Goal: Information Seeking & Learning: Learn about a topic

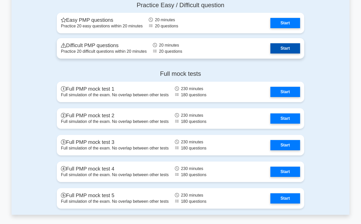
click at [282, 50] on link "Start" at bounding box center [286, 48] width 30 height 10
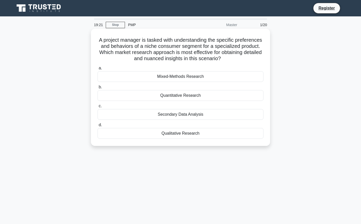
click at [174, 116] on div "Secondary Data Analysis" at bounding box center [181, 114] width 166 height 11
click at [98, 108] on input "c. Secondary Data Analysis" at bounding box center [98, 106] width 0 height 3
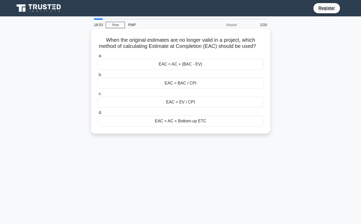
click at [180, 85] on div "EAC = BAC / CPI" at bounding box center [181, 83] width 166 height 11
click at [98, 77] on input "b. EAC = BAC / CPI" at bounding box center [98, 74] width 0 height 3
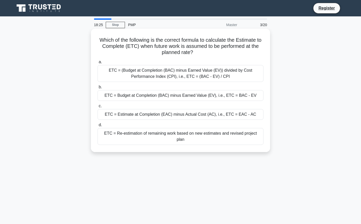
click at [184, 114] on div "ETC = Estimate at Completion (EAC) minus Actual Cost (AC), i.e., ETC = EAC - AC" at bounding box center [181, 114] width 166 height 11
click at [98, 108] on input "c. ETC = Estimate at Completion (EAC) minus Actual Cost (AC), i.e., ETC = EAC -…" at bounding box center [98, 106] width 0 height 3
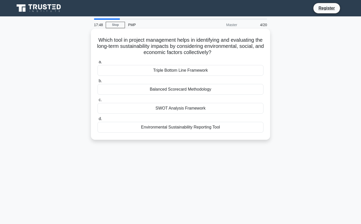
click at [183, 129] on div "Environmental Sustainability Reporting Tool" at bounding box center [181, 127] width 166 height 11
click at [98, 121] on input "d. Environmental Sustainability Reporting Tool" at bounding box center [98, 118] width 0 height 3
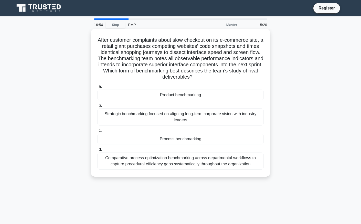
click at [179, 96] on div "Product benchmarking" at bounding box center [181, 95] width 166 height 11
click at [98, 88] on input "a. Product benchmarking" at bounding box center [98, 86] width 0 height 3
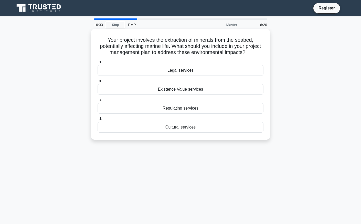
click at [178, 109] on div "Regulating services" at bounding box center [181, 108] width 166 height 11
click at [98, 102] on input "c. Regulating services" at bounding box center [98, 99] width 0 height 3
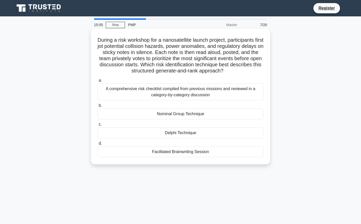
click at [175, 114] on div "Nominal Group Technique" at bounding box center [181, 114] width 166 height 11
click at [98, 107] on input "b. Nominal Group Technique" at bounding box center [98, 105] width 0 height 3
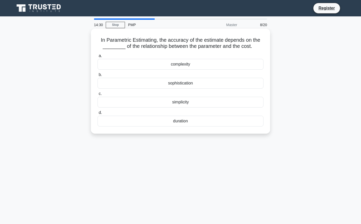
click at [178, 64] on div "complexity" at bounding box center [181, 64] width 166 height 11
click at [98, 58] on input "a. complexity" at bounding box center [98, 55] width 0 height 3
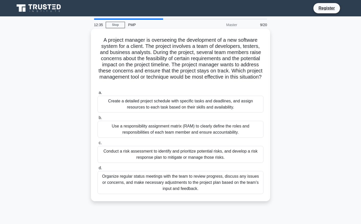
click at [151, 180] on div "Organize regular status meetings with the team to review progress, discuss any …" at bounding box center [181, 182] width 166 height 23
click at [98, 170] on input "d. Organize regular status meetings with the team to review progress, discuss a…" at bounding box center [98, 168] width 0 height 3
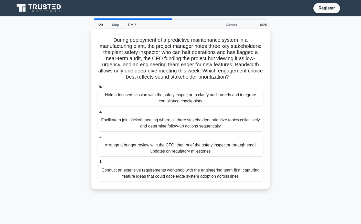
click at [175, 99] on div "Hold a focused session with the safety inspector to clarify audit needs and int…" at bounding box center [181, 98] width 166 height 17
click at [98, 88] on input "a. Hold a focused session with the safety inspector to clarify audit needs and …" at bounding box center [98, 86] width 0 height 3
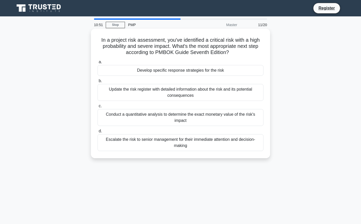
click at [178, 94] on div "Update the risk register with detailed information about the risk and its poten…" at bounding box center [181, 92] width 166 height 17
click at [98, 83] on input "b. Update the risk register with detailed information about the risk and its po…" at bounding box center [98, 80] width 0 height 3
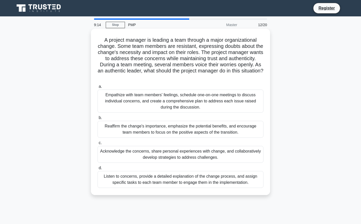
click at [158, 157] on div "Acknowledge the concerns, share personal experiences with change, and collabora…" at bounding box center [181, 154] width 166 height 17
click at [98, 145] on input "c. Acknowledge the concerns, share personal experiences with change, and collab…" at bounding box center [98, 142] width 0 height 3
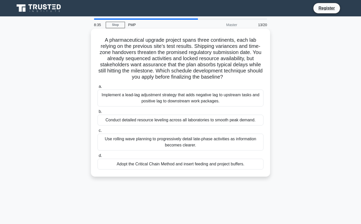
click at [168, 102] on div "Implement a lead-lag adjustment strategy that adds negative lag to upstream tas…" at bounding box center [181, 98] width 166 height 17
click at [98, 88] on input "a. Implement a lead-lag adjustment strategy that adds negative lag to upstream …" at bounding box center [98, 86] width 0 height 3
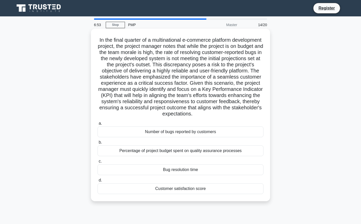
click at [165, 169] on div "Bug resolution time" at bounding box center [181, 170] width 166 height 11
click at [98, 163] on input "c. Bug resolution time" at bounding box center [98, 161] width 0 height 3
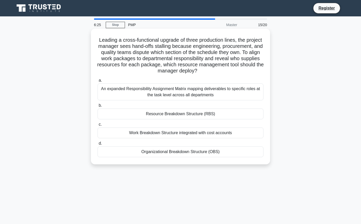
click at [184, 91] on div "An expanded Responsibility Assignment Matrix mapping deliverables to specific r…" at bounding box center [181, 92] width 166 height 17
click at [98, 82] on input "a. An expanded Responsibility Assignment Matrix mapping deliverables to specifi…" at bounding box center [98, 80] width 0 height 3
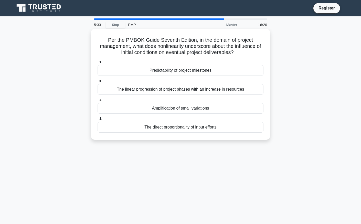
click at [169, 108] on div "Amplification of small variations" at bounding box center [181, 108] width 166 height 11
click at [98, 102] on input "c. Amplification of small variations" at bounding box center [98, 99] width 0 height 3
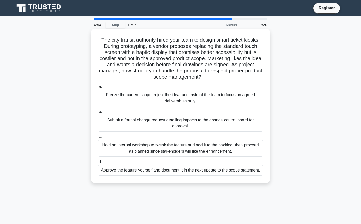
click at [136, 122] on div "Submit a formal change request detailing impacts to the change control board fo…" at bounding box center [181, 123] width 166 height 17
click at [98, 114] on input "b. Submit a formal change request detailing impacts to the change control board…" at bounding box center [98, 111] width 0 height 3
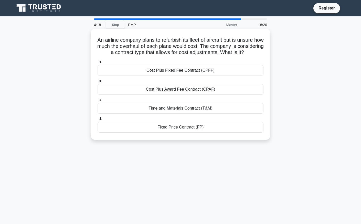
click at [147, 114] on div "Time and Materials Contract (T&M)" at bounding box center [181, 108] width 166 height 11
click at [98, 102] on input "c. Time and Materials Contract (T&M)" at bounding box center [98, 99] width 0 height 3
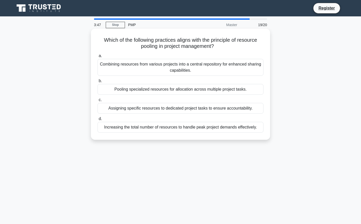
click at [156, 69] on div "Combining resources from various projects into a central repository for enhance…" at bounding box center [181, 67] width 166 height 17
click at [98, 58] on input "a. Combining resources from various projects into a central repository for enha…" at bounding box center [98, 55] width 0 height 3
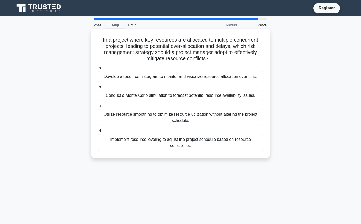
click at [158, 122] on div "Utilize resource smoothing to optimize resource utilization without altering th…" at bounding box center [181, 117] width 166 height 17
click at [98, 108] on input "c. Utilize resource smoothing to optimize resource utilization without altering…" at bounding box center [98, 106] width 0 height 3
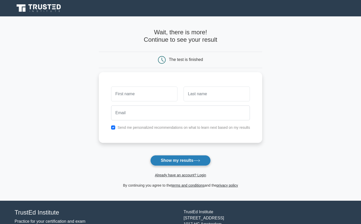
click at [183, 160] on button "Show my results" at bounding box center [180, 160] width 60 height 11
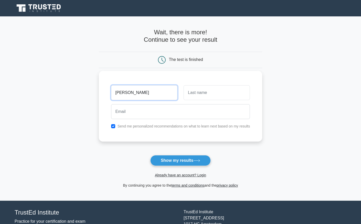
type input "[PERSON_NAME]"
type input "Zhu"
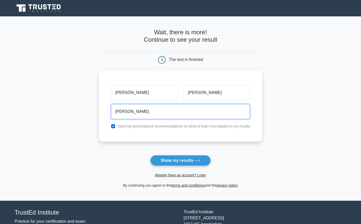
type input "charlie_195@yahoo.com"
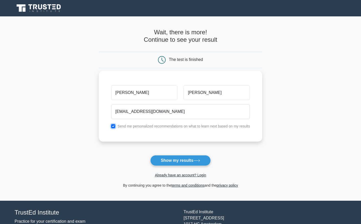
click at [114, 127] on input "checkbox" at bounding box center [113, 126] width 4 height 4
checkbox input "false"
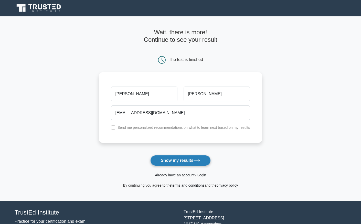
click at [178, 156] on button "Show my results" at bounding box center [180, 160] width 60 height 11
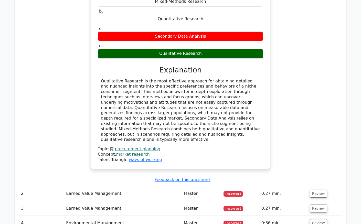
scroll to position [651, 0]
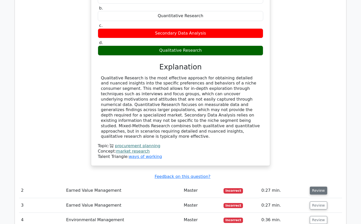
click at [315, 187] on button "Review" at bounding box center [318, 191] width 17 height 8
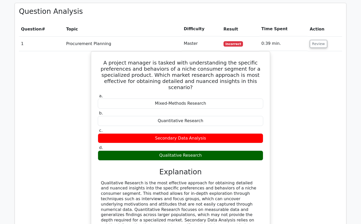
scroll to position [545, 0]
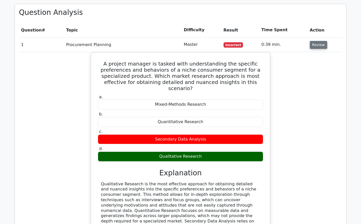
click at [314, 41] on button "Review" at bounding box center [318, 45] width 17 height 8
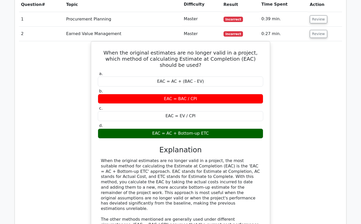
scroll to position [569, 0]
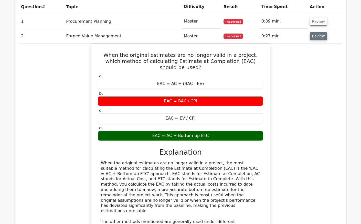
click at [314, 32] on button "Review" at bounding box center [318, 36] width 17 height 8
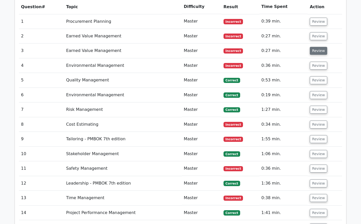
click at [316, 47] on button "Review" at bounding box center [318, 51] width 17 height 8
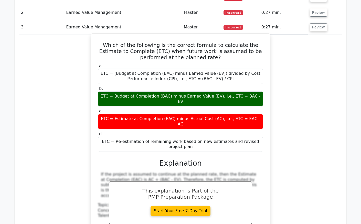
scroll to position [593, 0]
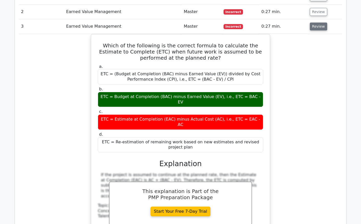
click at [319, 23] on button "Review" at bounding box center [318, 27] width 17 height 8
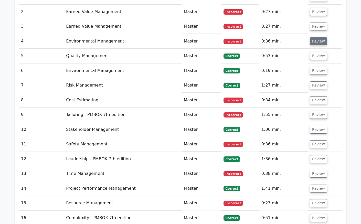
click at [317, 37] on button "Review" at bounding box center [318, 41] width 17 height 8
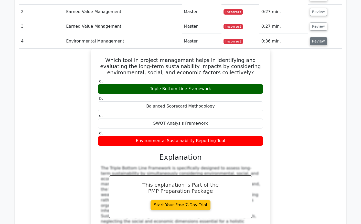
click at [318, 37] on button "Review" at bounding box center [318, 41] width 17 height 8
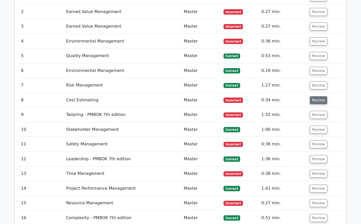
click at [317, 96] on button "Review" at bounding box center [318, 100] width 17 height 8
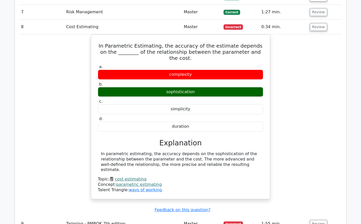
scroll to position [667, 0]
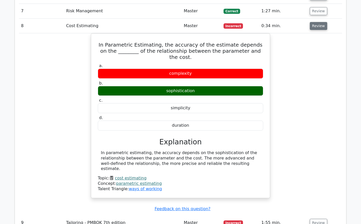
click at [319, 22] on button "Review" at bounding box center [318, 26] width 17 height 8
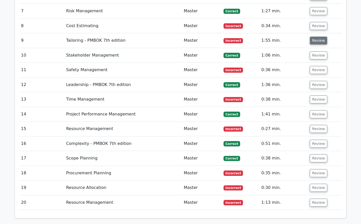
click at [317, 37] on button "Review" at bounding box center [318, 41] width 17 height 8
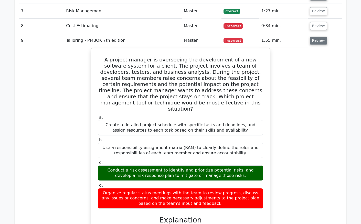
click at [317, 37] on button "Review" at bounding box center [318, 41] width 17 height 8
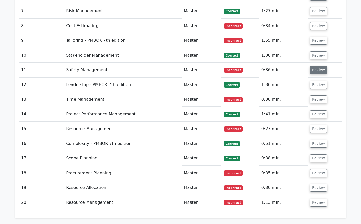
click at [318, 66] on button "Review" at bounding box center [318, 70] width 17 height 8
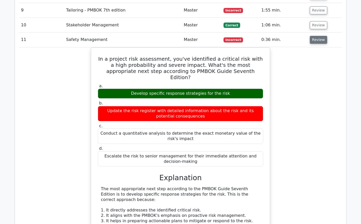
scroll to position [698, 0]
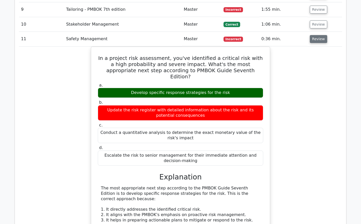
click at [320, 35] on button "Review" at bounding box center [318, 39] width 17 height 8
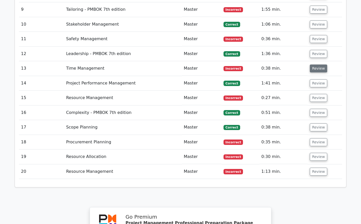
click at [319, 65] on button "Review" at bounding box center [318, 69] width 17 height 8
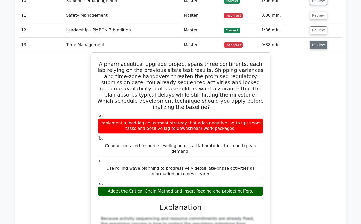
scroll to position [722, 0]
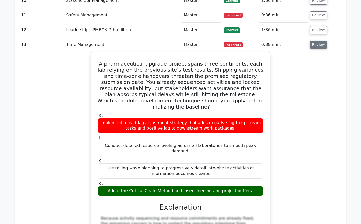
click at [316, 41] on button "Review" at bounding box center [318, 45] width 17 height 8
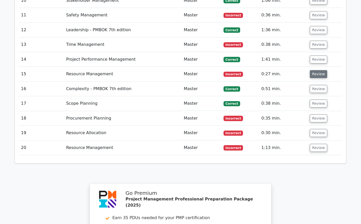
click at [317, 70] on button "Review" at bounding box center [318, 74] width 17 height 8
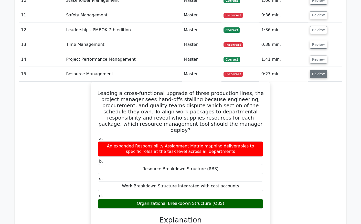
click at [318, 70] on button "Review" at bounding box center [318, 74] width 17 height 8
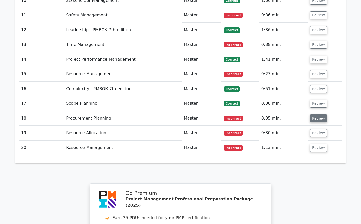
click at [317, 115] on button "Review" at bounding box center [318, 119] width 17 height 8
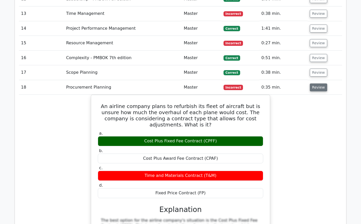
scroll to position [754, 0]
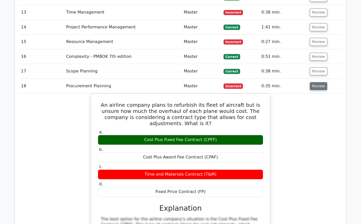
click at [317, 82] on button "Review" at bounding box center [318, 86] width 17 height 8
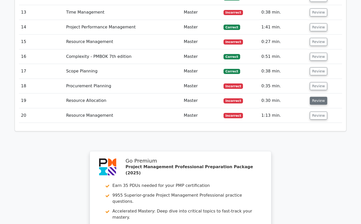
click at [319, 97] on button "Review" at bounding box center [318, 101] width 17 height 8
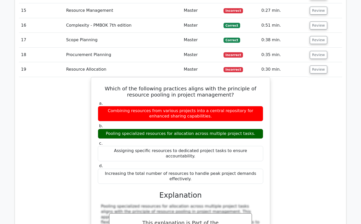
scroll to position [787, 0]
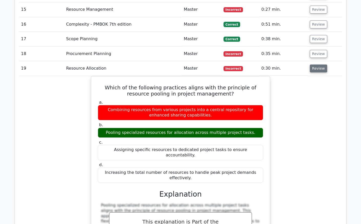
click at [316, 65] on button "Review" at bounding box center [318, 69] width 17 height 8
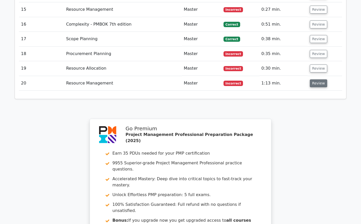
click at [315, 79] on button "Review" at bounding box center [318, 83] width 17 height 8
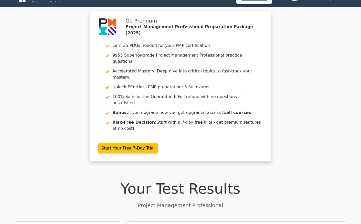
scroll to position [0, 0]
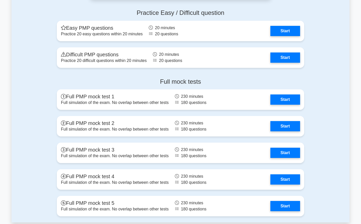
scroll to position [1675, 0]
